Goal: Information Seeking & Learning: Learn about a topic

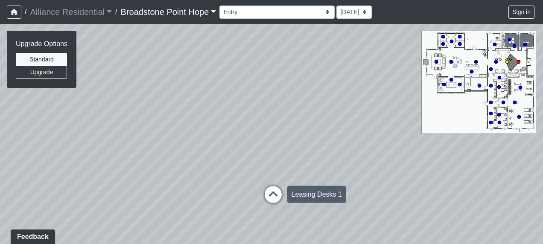
click at [275, 191] on icon at bounding box center [273, 199] width 26 height 26
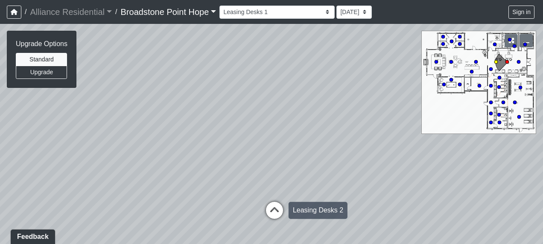
click at [272, 206] on icon at bounding box center [274, 215] width 26 height 26
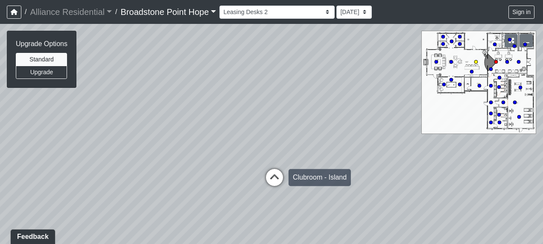
click at [276, 179] on icon at bounding box center [274, 182] width 26 height 26
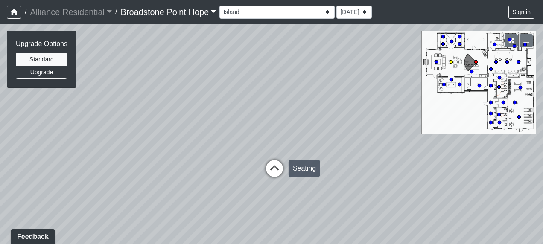
click at [273, 166] on icon at bounding box center [274, 173] width 26 height 26
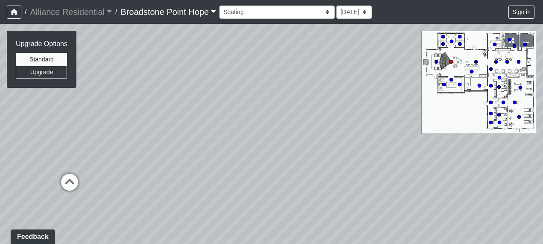
drag, startPoint x: 300, startPoint y: 94, endPoint x: 221, endPoint y: 166, distance: 106.6
click at [218, 168] on div "Loading... Leasing Desks 1 Loading... Breakroom 1 Loading... Leasing Office 1 L…" at bounding box center [271, 134] width 543 height 220
drag, startPoint x: 162, startPoint y: 141, endPoint x: 148, endPoint y: 131, distance: 16.8
click at [143, 145] on div "Loading... Leasing Desks 1 Loading... Breakroom 1 Loading... Leasing Office 1 L…" at bounding box center [271, 134] width 543 height 220
drag, startPoint x: 193, startPoint y: 94, endPoint x: 118, endPoint y: 109, distance: 76.1
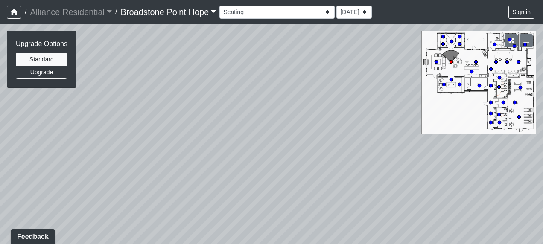
click at [118, 109] on div "Loading... Leasing Desks 1 Loading... Breakroom 1 Loading... Leasing Office 1 L…" at bounding box center [271, 134] width 543 height 220
drag, startPoint x: 295, startPoint y: 110, endPoint x: 164, endPoint y: 73, distance: 136.0
click at [135, 65] on div "Loading... Leasing Desks 1 Loading... Breakroom 1 Loading... Leasing Office 1 L…" at bounding box center [271, 134] width 543 height 220
drag, startPoint x: 183, startPoint y: 151, endPoint x: 187, endPoint y: 143, distance: 9.0
click at [123, 153] on div "Loading... Leasing Desks 1 Loading... Breakroom 1 Loading... Leasing Office 1 L…" at bounding box center [271, 134] width 543 height 220
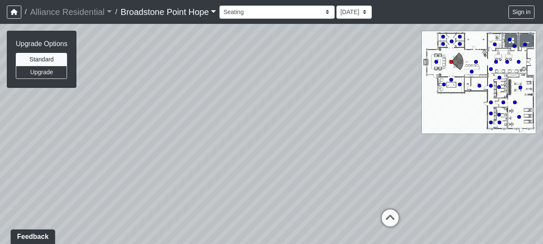
drag, startPoint x: 248, startPoint y: 153, endPoint x: 214, endPoint y: 64, distance: 95.5
click at [206, 57] on div "Loading... Leasing Desks 1 Loading... Breakroom 1 Loading... Leasing Office 1 L…" at bounding box center [271, 134] width 543 height 220
drag, startPoint x: 291, startPoint y: 95, endPoint x: 277, endPoint y: 82, distance: 19.3
click at [277, 82] on div "Loading... Leasing Desks 1 Loading... Breakroom 1 Loading... Leasing Office 1 L…" at bounding box center [271, 134] width 543 height 220
click at [450, 41] on circle at bounding box center [451, 41] width 3 height 3
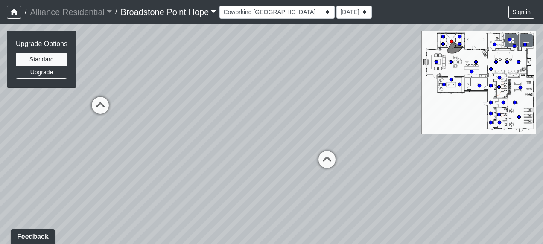
drag, startPoint x: 293, startPoint y: 120, endPoint x: 415, endPoint y: 99, distance: 124.3
click at [446, 99] on div "Loading... Leasing Desks 1 Loading... Breakroom 1 Loading... Leasing Office 1 L…" at bounding box center [271, 134] width 543 height 220
drag, startPoint x: 326, startPoint y: 65, endPoint x: 393, endPoint y: 59, distance: 67.3
click at [393, 59] on div "Loading... Leasing Desks 1 Loading... Breakroom 1 Loading... Leasing Office 1 L…" at bounding box center [271, 134] width 543 height 220
drag, startPoint x: 214, startPoint y: 88, endPoint x: 384, endPoint y: 77, distance: 170.5
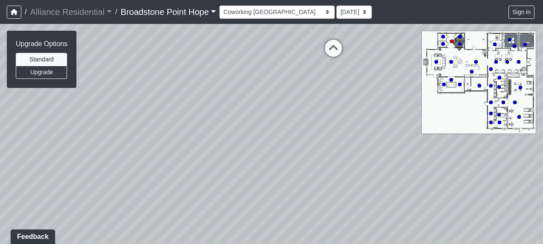
click at [391, 75] on div "Loading... Leasing Desks 1 Loading... Breakroom 1 Loading... Leasing Office 1 L…" at bounding box center [271, 134] width 543 height 220
drag, startPoint x: 200, startPoint y: 98, endPoint x: 387, endPoint y: 125, distance: 188.8
click at [387, 125] on div "Loading... Leasing Desks 1 Loading... Breakroom 1 Loading... Leasing Office 1 L…" at bounding box center [271, 134] width 543 height 220
drag, startPoint x: 212, startPoint y: 100, endPoint x: 270, endPoint y: 113, distance: 60.4
click at [389, 123] on div "Loading... Leasing Desks 1 Loading... Breakroom 1 Loading... Leasing Office 1 L…" at bounding box center [271, 134] width 543 height 220
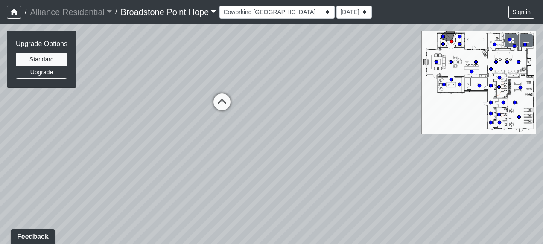
drag, startPoint x: 219, startPoint y: 112, endPoint x: 388, endPoint y: 115, distance: 169.0
click at [388, 115] on div "Loading... Leasing Desks 1 Loading... Breakroom 1 Loading... Leasing Office 1 L…" at bounding box center [271, 134] width 543 height 220
click at [449, 86] on div "Loading... Leasing Desks 1 Loading... Breakroom 1 Loading... Leasing Office 1 L…" at bounding box center [271, 134] width 543 height 220
click at [451, 84] on div "Loading... Leasing Desks 1 Loading... Breakroom 1 Loading... Leasing Office 1 L…" at bounding box center [271, 134] width 543 height 220
click at [451, 78] on circle at bounding box center [450, 79] width 3 height 3
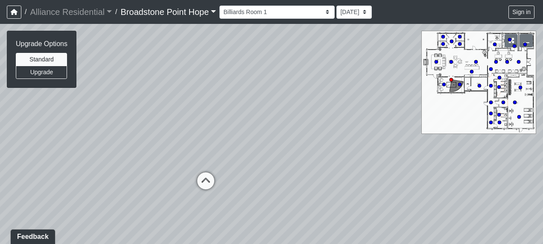
drag, startPoint x: 267, startPoint y: 123, endPoint x: 405, endPoint y: 90, distance: 141.7
click at [433, 84] on div "Loading... Leasing Desks 1 Loading... Breakroom 1 Loading... Leasing Office 1 L…" at bounding box center [271, 134] width 543 height 220
drag, startPoint x: 268, startPoint y: 120, endPoint x: 367, endPoint y: 77, distance: 108.3
click at [400, 76] on div "Loading... Leasing Desks 1 Loading... Breakroom 1 Loading... Leasing Office 1 L…" at bounding box center [271, 134] width 543 height 220
drag, startPoint x: 225, startPoint y: 74, endPoint x: 348, endPoint y: 125, distance: 132.5
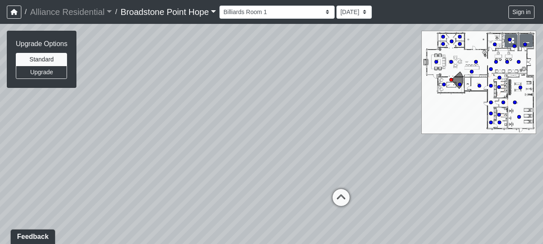
click at [348, 125] on div "Loading... Leasing Desks 1 Loading... Breakroom 1 Loading... Leasing Office 1 L…" at bounding box center [271, 134] width 543 height 220
drag, startPoint x: 230, startPoint y: 112, endPoint x: 351, endPoint y: 89, distance: 122.8
click at [373, 77] on div "Loading... Leasing Desks 1 Loading... Breakroom 1 Loading... Leasing Office 1 L…" at bounding box center [271, 134] width 543 height 220
drag, startPoint x: 288, startPoint y: 104, endPoint x: 400, endPoint y: 149, distance: 121.4
click at [400, 149] on div "Loading... Leasing Desks 1 Loading... Breakroom 1 Loading... Leasing Office 1 L…" at bounding box center [271, 134] width 543 height 220
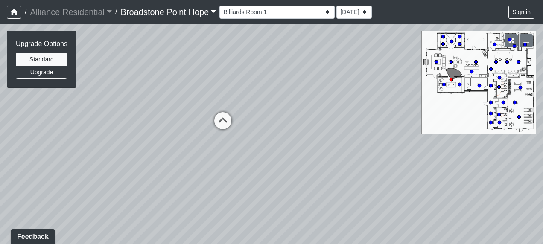
drag, startPoint x: 276, startPoint y: 154, endPoint x: 362, endPoint y: 101, distance: 101.3
click at [387, 86] on div "Loading... Leasing Desks 1 Loading... Breakroom 1 Loading... Leasing Office 1 L…" at bounding box center [271, 134] width 543 height 220
drag, startPoint x: 306, startPoint y: 127, endPoint x: 237, endPoint y: 142, distance: 70.4
click at [222, 145] on div "Loading... Leasing Desks 1 Loading... Breakroom 1 Loading... Leasing Office 1 L…" at bounding box center [271, 134] width 543 height 220
click at [520, 88] on circle at bounding box center [519, 87] width 3 height 3
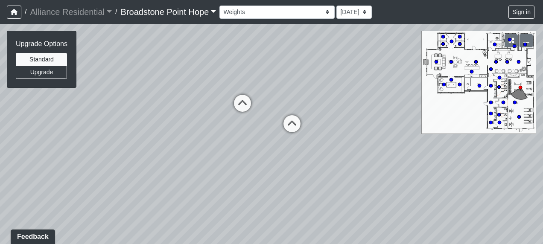
drag, startPoint x: 324, startPoint y: 142, endPoint x: 264, endPoint y: 78, distance: 87.5
click at [264, 77] on div "Loading... Leasing Desks 1 Loading... Breakroom 1 Loading... Leasing Office 1 L…" at bounding box center [271, 134] width 543 height 220
drag, startPoint x: 247, startPoint y: 107, endPoint x: 152, endPoint y: 118, distance: 95.0
click at [142, 122] on div "Loading... Leasing Desks 1 Loading... Breakroom 1 Loading... Leasing Office 1 L…" at bounding box center [271, 134] width 543 height 220
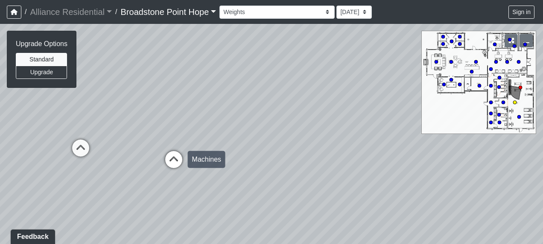
click at [170, 158] on icon at bounding box center [174, 164] width 26 height 26
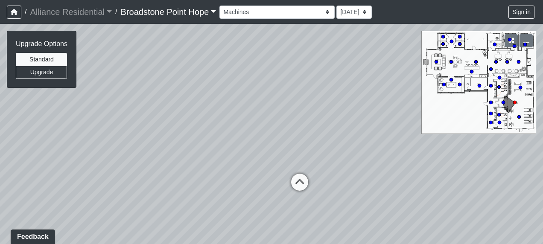
drag, startPoint x: 258, startPoint y: 125, endPoint x: 109, endPoint y: 131, distance: 149.0
click at [109, 131] on div "Loading... Leasing Desks 1 Loading... Breakroom 1 Loading... Leasing Office 1 L…" at bounding box center [271, 134] width 543 height 220
drag, startPoint x: 232, startPoint y: 108, endPoint x: 141, endPoint y: 116, distance: 91.2
click at [133, 116] on div "Loading... Leasing Desks 1 Loading... Breakroom 1 Loading... Leasing Office 1 L…" at bounding box center [271, 134] width 543 height 220
drag, startPoint x: 245, startPoint y: 105, endPoint x: 61, endPoint y: 104, distance: 183.9
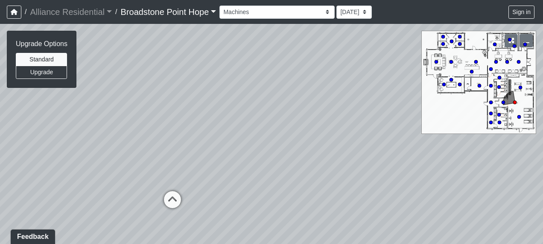
click at [61, 104] on div "Loading... Leasing Desks 1 Loading... Breakroom 1 Loading... Leasing Office 1 L…" at bounding box center [271, 134] width 543 height 220
drag, startPoint x: 253, startPoint y: 123, endPoint x: 35, endPoint y: 101, distance: 219.2
click at [32, 101] on div "Loading... Leasing Desks 1 Loading... Breakroom 1 Loading... Leasing Office 1 L…" at bounding box center [271, 134] width 543 height 220
drag, startPoint x: 242, startPoint y: 108, endPoint x: 228, endPoint y: 110, distance: 14.6
click at [105, 136] on div "Loading... Leasing Desks 1 Loading... Breakroom 1 Loading... Leasing Office 1 L…" at bounding box center [271, 134] width 543 height 220
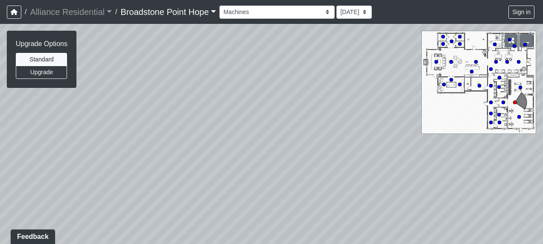
drag, startPoint x: 247, startPoint y: 119, endPoint x: 180, endPoint y: 227, distance: 126.4
click at [180, 226] on div "Loading... Leasing Desks 1 Loading... Breakroom 1 Loading... Leasing Office 1 L…" at bounding box center [271, 134] width 543 height 220
drag, startPoint x: 243, startPoint y: 162, endPoint x: 90, endPoint y: 108, distance: 162.2
click at [90, 108] on div "Loading... Leasing Desks 1 Loading... Breakroom 1 Loading... Leasing Office 1 L…" at bounding box center [271, 134] width 543 height 220
drag, startPoint x: 215, startPoint y: 141, endPoint x: 79, endPoint y: 108, distance: 139.9
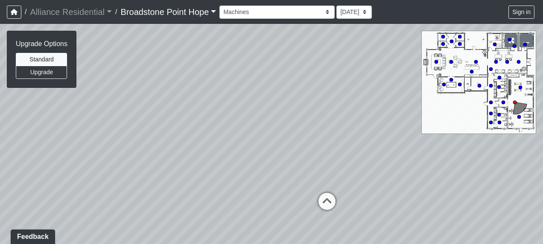
click at [79, 108] on div "Loading... Leasing Desks 1 Loading... Breakroom 1 Loading... Leasing Office 1 L…" at bounding box center [271, 134] width 543 height 220
drag, startPoint x: 384, startPoint y: 151, endPoint x: 272, endPoint y: 129, distance: 113.5
click at [267, 128] on div "Loading... Leasing Desks 1 Loading... Breakroom 1 Loading... Leasing Office 1 L…" at bounding box center [271, 134] width 543 height 220
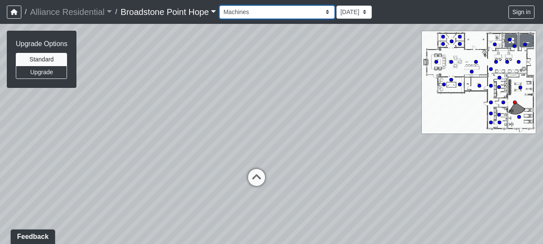
click at [299, 13] on select "Billiards Counter Billiards Room 1 Billiards Room 2 Counter Coworking Pod 1 Cow…" at bounding box center [276, 12] width 115 height 13
click at [223, 6] on select "Billiards Counter Billiards Room 1 Billiards Room 2 Counter Coworking Pod 1 Cow…" at bounding box center [276, 12] width 115 height 13
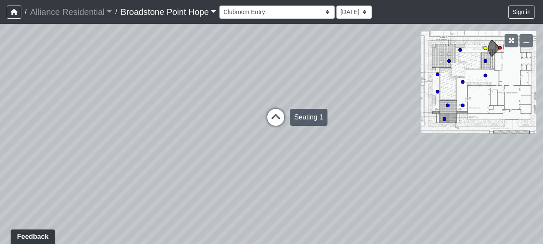
click at [275, 117] on icon at bounding box center [276, 122] width 26 height 26
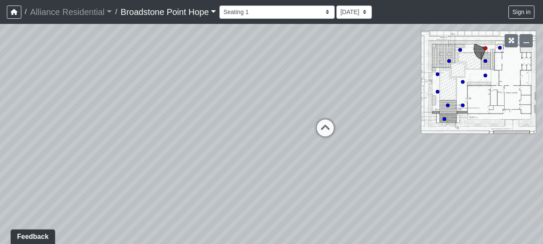
drag, startPoint x: 195, startPoint y: 175, endPoint x: 328, endPoint y: 158, distance: 134.2
click at [328, 158] on div "Loading... Leasing Desks 1 Loading... Breakroom 1 Loading... Leasing Office 1 L…" at bounding box center [271, 134] width 543 height 220
drag, startPoint x: 241, startPoint y: 144, endPoint x: 319, endPoint y: 146, distance: 78.1
click at [319, 146] on div "Loading... Leasing Desks 1 Loading... Breakroom 1 Loading... Leasing Office 1 L…" at bounding box center [271, 134] width 543 height 220
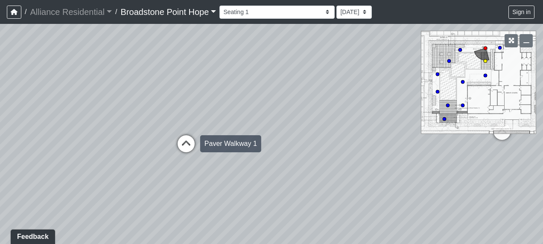
click at [183, 140] on icon at bounding box center [186, 148] width 26 height 26
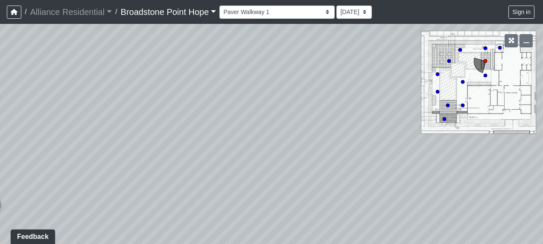
drag, startPoint x: 228, startPoint y: 119, endPoint x: 102, endPoint y: 156, distance: 130.9
click at [102, 156] on div "Loading... Leasing Desks 1 Loading... Breakroom 1 Loading... Leasing Office 1 L…" at bounding box center [271, 134] width 543 height 220
drag, startPoint x: 198, startPoint y: 151, endPoint x: 262, endPoint y: 141, distance: 65.2
click at [262, 141] on div "Loading... Leasing Desks 1 Loading... Breakroom 1 Loading... Leasing Office 1 L…" at bounding box center [271, 134] width 543 height 220
click at [133, 161] on icon at bounding box center [127, 171] width 26 height 26
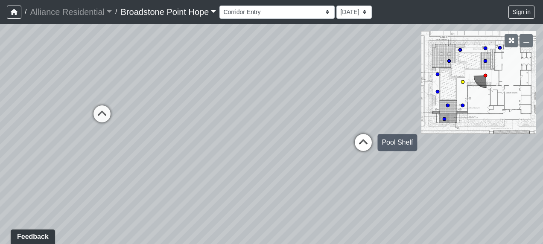
click at [364, 139] on icon at bounding box center [363, 147] width 26 height 26
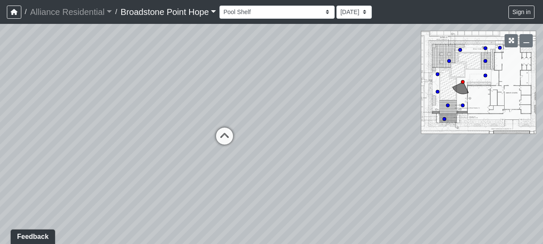
drag, startPoint x: 204, startPoint y: 161, endPoint x: 314, endPoint y: 151, distance: 110.5
click at [314, 151] on div "Loading... Leasing Desks 1 Loading... Breakroom 1 Loading... Leasing Office 1 L…" at bounding box center [271, 134] width 543 height 220
click at [228, 138] on icon at bounding box center [225, 141] width 26 height 26
drag, startPoint x: 294, startPoint y: 125, endPoint x: 227, endPoint y: 134, distance: 67.9
click at [227, 134] on div "Loading... Leasing Desks 1 Loading... Breakroom 1 Loading... Leasing Office 1 L…" at bounding box center [271, 134] width 543 height 220
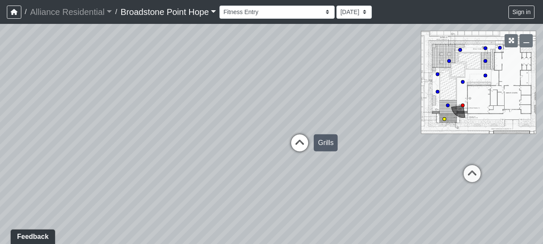
click at [299, 141] on icon at bounding box center [300, 147] width 26 height 26
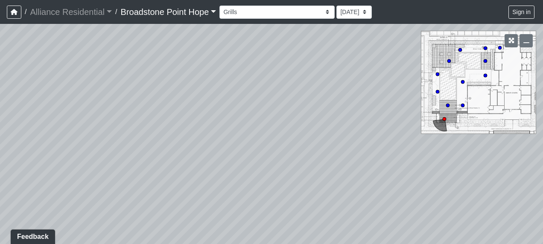
drag, startPoint x: 364, startPoint y: 175, endPoint x: 427, endPoint y: 182, distance: 63.6
click at [427, 183] on div "Loading... Leasing Desks 1 Loading... Breakroom 1 Loading... Leasing Office 1 L…" at bounding box center [271, 134] width 543 height 220
drag, startPoint x: 328, startPoint y: 165, endPoint x: 407, endPoint y: 143, distance: 81.0
click at [407, 143] on div "Loading... Leasing Desks 1 Loading... Breakroom 1 Loading... Leasing Office 1 L…" at bounding box center [271, 134] width 543 height 220
drag, startPoint x: 310, startPoint y: 147, endPoint x: 426, endPoint y: 168, distance: 118.3
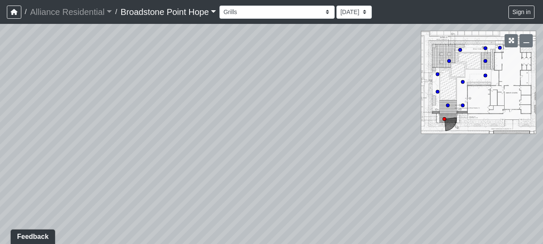
click at [426, 168] on div "Loading... Leasing Desks 1 Loading... Breakroom 1 Loading... Leasing Office 1 L…" at bounding box center [271, 134] width 543 height 220
drag, startPoint x: 331, startPoint y: 166, endPoint x: 333, endPoint y: 172, distance: 6.6
click at [358, 177] on div "Loading... Leasing Desks 1 Loading... Breakroom 1 Loading... Leasing Office 1 L…" at bounding box center [271, 134] width 543 height 220
drag, startPoint x: 241, startPoint y: 176, endPoint x: 395, endPoint y: 166, distance: 153.5
click at [395, 166] on div "Loading... Leasing Desks 1 Loading... Breakroom 1 Loading... Leasing Office 1 L…" at bounding box center [271, 134] width 543 height 220
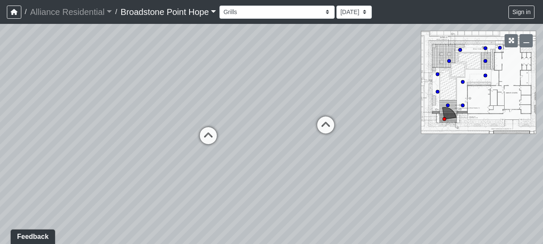
drag, startPoint x: 166, startPoint y: 163, endPoint x: 327, endPoint y: 127, distance: 164.4
click at [327, 126] on div "Loading... Leasing Desks 1 Loading... Breakroom 1 Loading... Leasing Office 1 L…" at bounding box center [271, 134] width 543 height 220
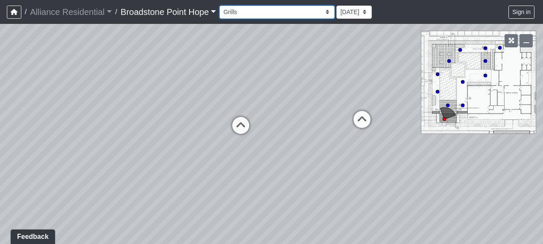
click at [302, 12] on select "Billiards Counter Billiards Room 1 Billiards Room 2 Counter Coworking Pod 1 Cow…" at bounding box center [276, 12] width 115 height 13
click at [223, 6] on select "Billiards Counter Billiards Room 1 Billiards Room 2 Counter Coworking Pod 1 Cow…" at bounding box center [276, 12] width 115 height 13
select select "ek7YrGQpwszbcnM11HZWjk"
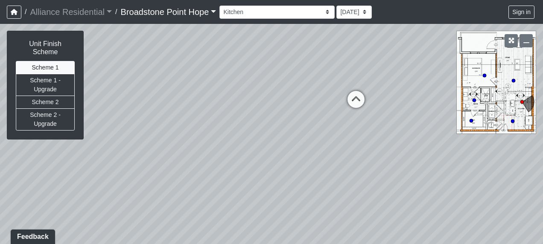
drag, startPoint x: 262, startPoint y: 116, endPoint x: 236, endPoint y: 102, distance: 29.2
click at [236, 102] on div "Loading... Leasing Desks 1 Loading... Breakroom 1 Loading... Leasing Office 1 L…" at bounding box center [271, 134] width 543 height 220
drag, startPoint x: 234, startPoint y: 90, endPoint x: 179, endPoint y: 103, distance: 56.2
click at [179, 103] on div "Loading... Leasing Desks 1 Loading... Breakroom 1 Loading... Leasing Office 1 L…" at bounding box center [271, 134] width 543 height 220
drag, startPoint x: 176, startPoint y: 142, endPoint x: 517, endPoint y: 67, distance: 350.0
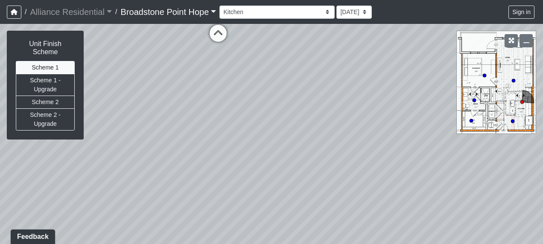
click at [517, 67] on div "Loading... Leasing Desks 1 Loading... Breakroom 1 Loading... Leasing Office 1 L…" at bounding box center [271, 134] width 543 height 220
drag, startPoint x: 290, startPoint y: 104, endPoint x: 528, endPoint y: 262, distance: 285.5
click at [528, 244] on html "/ Alliance Residential Alliance Residential Loading... / [GEOGRAPHIC_DATA] Hope…" at bounding box center [271, 122] width 543 height 244
drag, startPoint x: 320, startPoint y: 188, endPoint x: 492, endPoint y: 95, distance: 195.8
click at [492, 95] on div "Loading... Leasing Desks 1 Loading... Breakroom 1 Loading... Leasing Office 1 L…" at bounding box center [271, 134] width 543 height 220
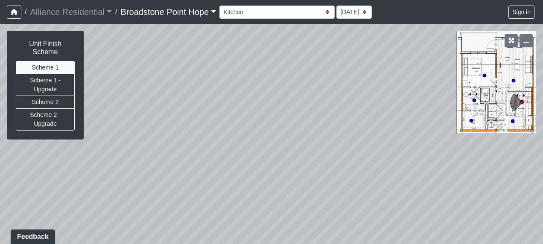
drag, startPoint x: 306, startPoint y: 149, endPoint x: 487, endPoint y: 110, distance: 185.2
click at [487, 110] on div "Loading... Leasing Desks 1 Loading... Breakroom 1 Loading... Leasing Office 1 L…" at bounding box center [271, 134] width 543 height 220
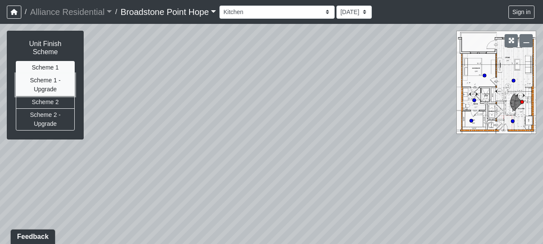
click at [62, 77] on button "Scheme 1 - Upgrade" at bounding box center [45, 85] width 59 height 22
click at [57, 61] on button "Scheme 1" at bounding box center [45, 67] width 59 height 13
click at [58, 80] on button "Scheme 1 - Upgrade" at bounding box center [45, 85] width 59 height 22
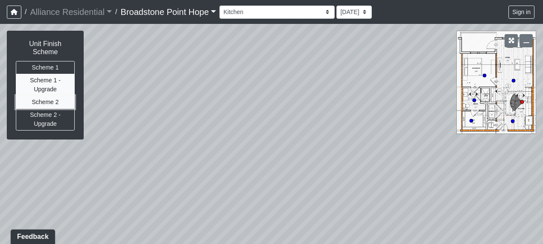
click at [56, 96] on button "Scheme 2" at bounding box center [45, 102] width 59 height 13
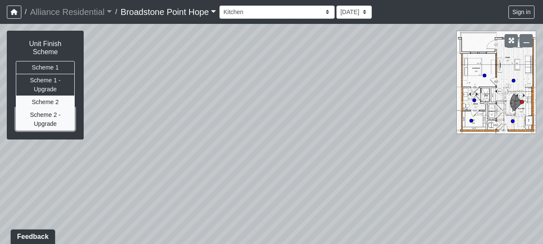
click at [57, 108] on button "Scheme 2 - Upgrade" at bounding box center [45, 119] width 59 height 22
click at [57, 96] on button "Scheme 2" at bounding box center [45, 102] width 59 height 13
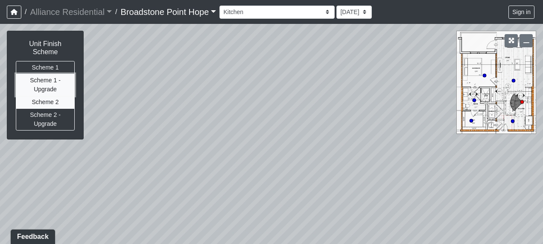
click at [41, 75] on button "Scheme 1 - Upgrade" at bounding box center [45, 85] width 59 height 22
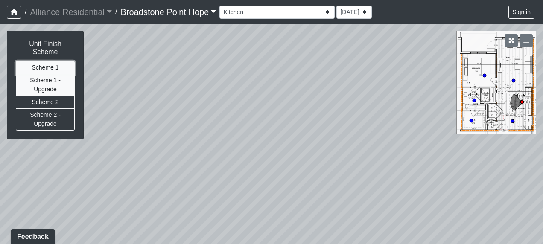
click at [47, 61] on button "Scheme 1" at bounding box center [45, 67] width 59 height 13
click at [48, 74] on button "Scheme 1 - Upgrade" at bounding box center [45, 85] width 59 height 22
click at [50, 61] on button "Scheme 1" at bounding box center [45, 67] width 59 height 13
click at [48, 74] on button "Scheme 1 - Upgrade" at bounding box center [45, 85] width 59 height 22
drag, startPoint x: 379, startPoint y: 78, endPoint x: 297, endPoint y: 190, distance: 138.2
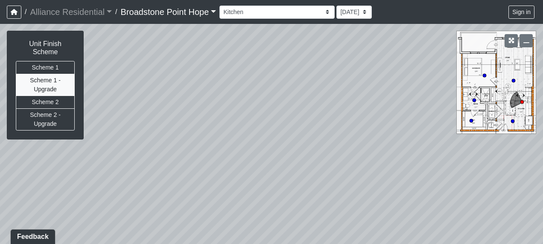
click at [297, 190] on div "Loading... Leasing Desks 1 Loading... Breakroom 1 Loading... Leasing Office 1 L…" at bounding box center [271, 134] width 543 height 220
drag, startPoint x: 291, startPoint y: 184, endPoint x: 346, endPoint y: 32, distance: 162.0
click at [345, 30] on div "Loading... Leasing Desks 1 Loading... Breakroom 1 Loading... Leasing Office 1 L…" at bounding box center [271, 134] width 543 height 220
drag, startPoint x: 335, startPoint y: 95, endPoint x: 364, endPoint y: 93, distance: 29.1
click at [419, 89] on div "Loading... Leasing Desks 1 Loading... Breakroom 1 Loading... Leasing Office 1 L…" at bounding box center [271, 134] width 543 height 220
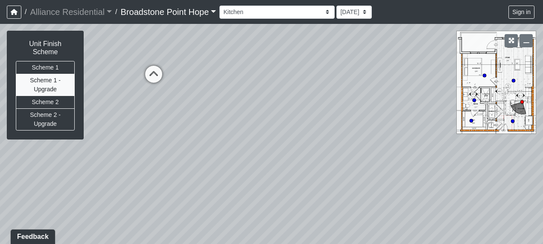
drag, startPoint x: 188, startPoint y: 49, endPoint x: 427, endPoint y: 31, distance: 240.4
click at [427, 31] on div "Loading... Leasing Desks 1 Loading... Breakroom 1 Loading... Leasing Office 1 L…" at bounding box center [271, 134] width 543 height 220
drag, startPoint x: 313, startPoint y: 90, endPoint x: 233, endPoint y: 162, distance: 108.1
click at [196, 179] on div "Loading... Leasing Desks 1 Loading... Breakroom 1 Loading... Leasing Office 1 L…" at bounding box center [271, 134] width 543 height 220
drag, startPoint x: 274, startPoint y: 124, endPoint x: 117, endPoint y: 160, distance: 161.2
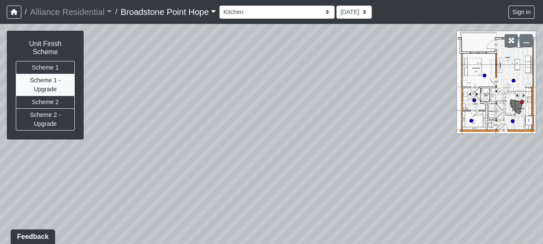
click at [117, 160] on div "Loading... Leasing Desks 1 Loading... Breakroom 1 Loading... Leasing Office 1 L…" at bounding box center [271, 134] width 543 height 220
click at [66, 61] on button "Scheme 1" at bounding box center [45, 67] width 59 height 13
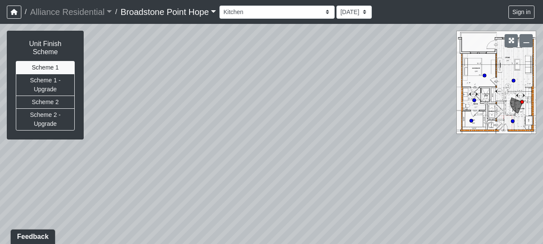
drag, startPoint x: 102, startPoint y: 160, endPoint x: 128, endPoint y: 135, distance: 36.5
click at [130, 135] on div "Loading... Leasing Desks 1 Loading... Breakroom 1 Loading... Leasing Office 1 L…" at bounding box center [271, 134] width 543 height 220
click at [44, 96] on button "Scheme 2" at bounding box center [45, 102] width 59 height 13
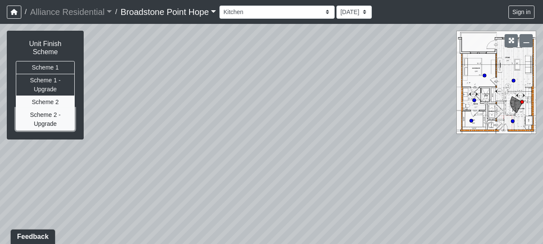
click at [46, 111] on button "Scheme 2 - Upgrade" at bounding box center [45, 119] width 59 height 22
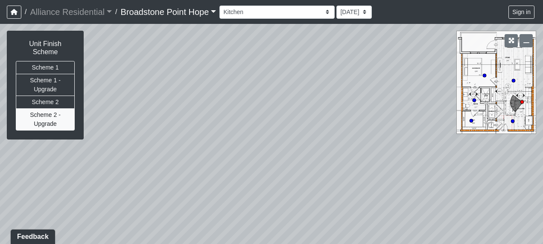
drag, startPoint x: 127, startPoint y: 96, endPoint x: 90, endPoint y: 68, distance: 45.7
click at [90, 68] on div "Loading... Leasing Desks 1 Loading... Breakroom 1 Loading... Leasing Office 1 L…" at bounding box center [271, 134] width 543 height 220
drag, startPoint x: 182, startPoint y: 86, endPoint x: 137, endPoint y: 89, distance: 44.9
click at [126, 90] on div "Loading... Leasing Desks 1 Loading... Breakroom 1 Loading... Leasing Office 1 L…" at bounding box center [271, 134] width 543 height 220
